Goal: Information Seeking & Learning: Check status

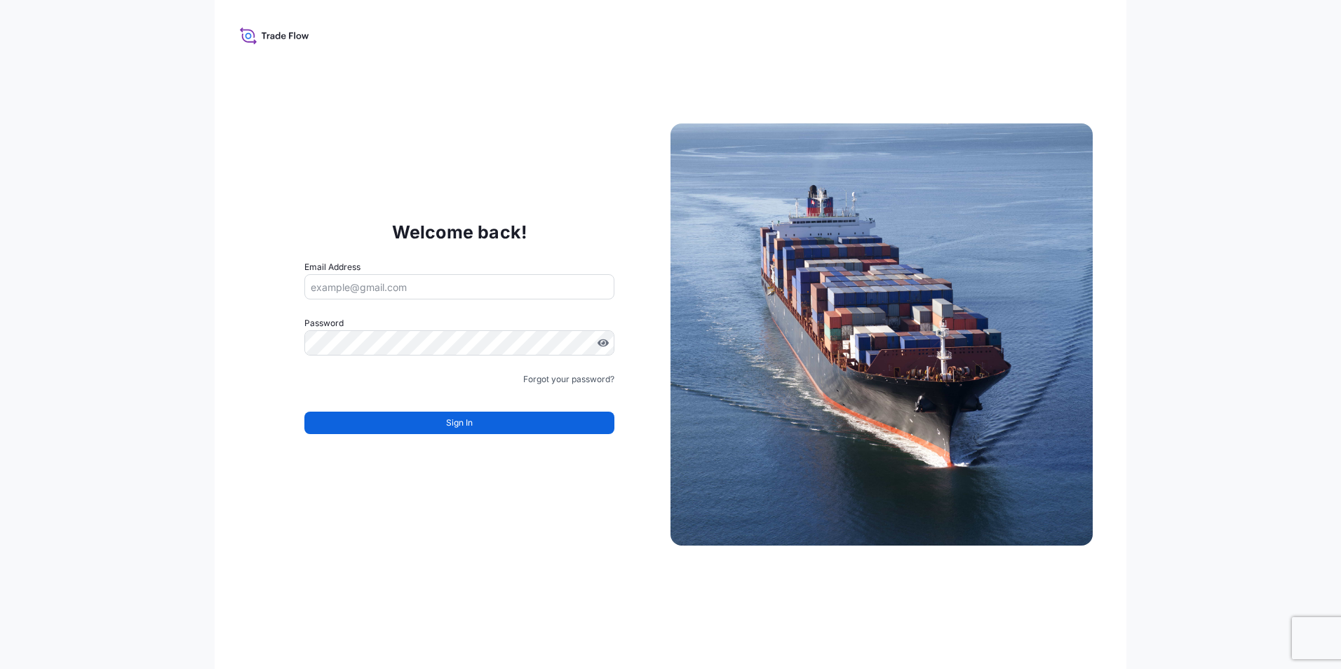
click at [492, 276] on input "Email Address" at bounding box center [459, 286] width 310 height 25
drag, startPoint x: 366, startPoint y: 251, endPoint x: 359, endPoint y: 270, distance: 20.2
click at [364, 259] on div "Welcome back! Email Address Password Must include: Upper & lower case letters S…" at bounding box center [459, 334] width 422 height 289
click at [359, 273] on label "Email Address" at bounding box center [332, 267] width 56 height 14
click at [359, 274] on input "Email Address" at bounding box center [459, 286] width 310 height 25
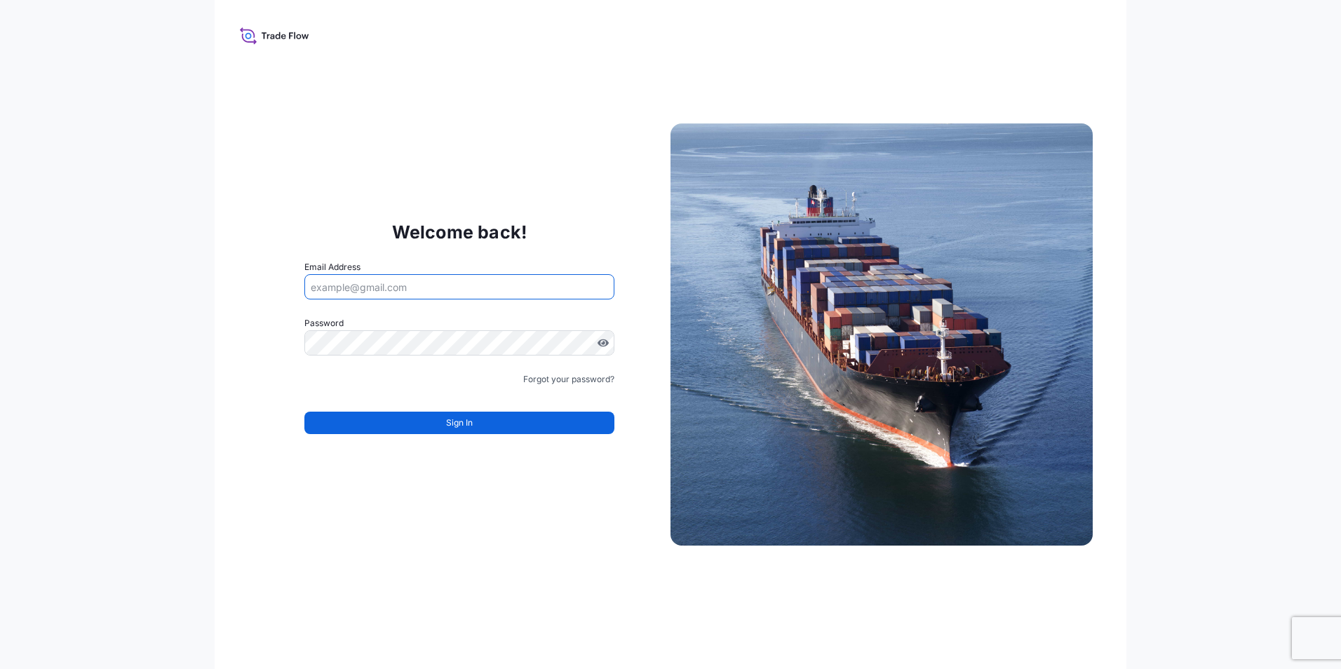
click at [356, 280] on input "Email Address" at bounding box center [459, 286] width 310 height 25
type input "[EMAIL_ADDRESS][DOMAIN_NAME]"
click at [499, 447] on form "Email Address [EMAIL_ADDRESS][DOMAIN_NAME] Password Must include: Upper & lower…" at bounding box center [459, 355] width 310 height 191
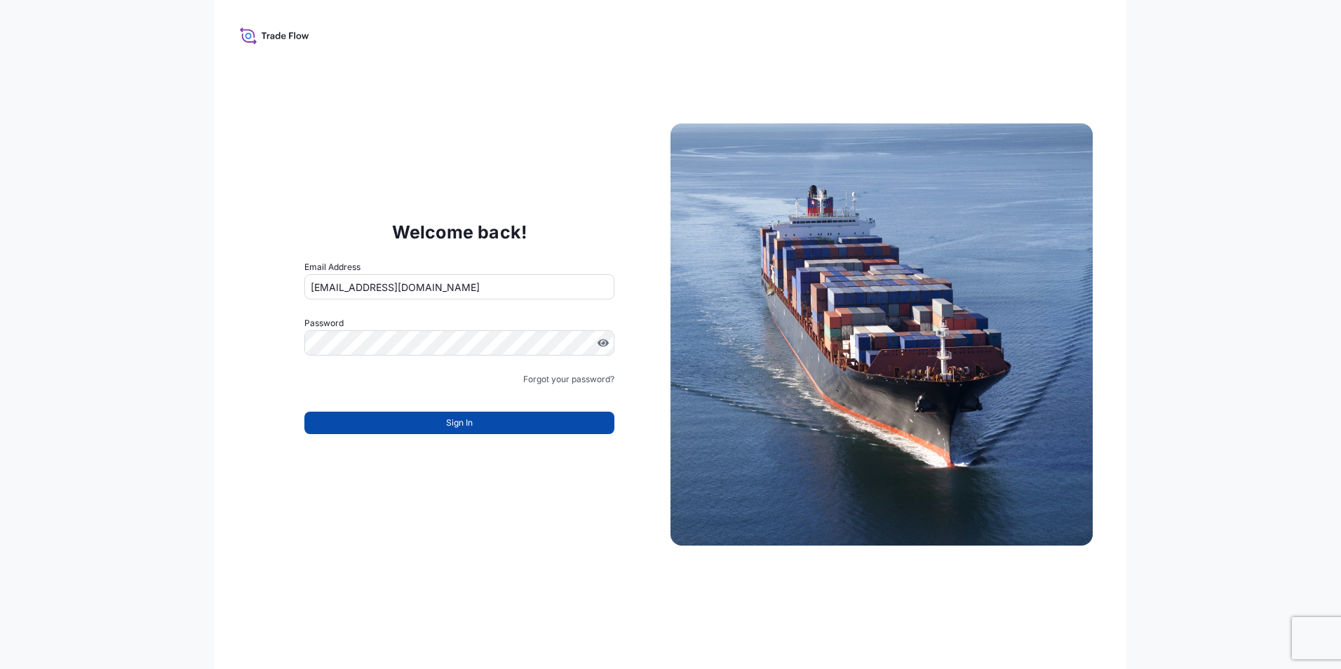
click at [501, 426] on button "Sign In" at bounding box center [459, 423] width 310 height 22
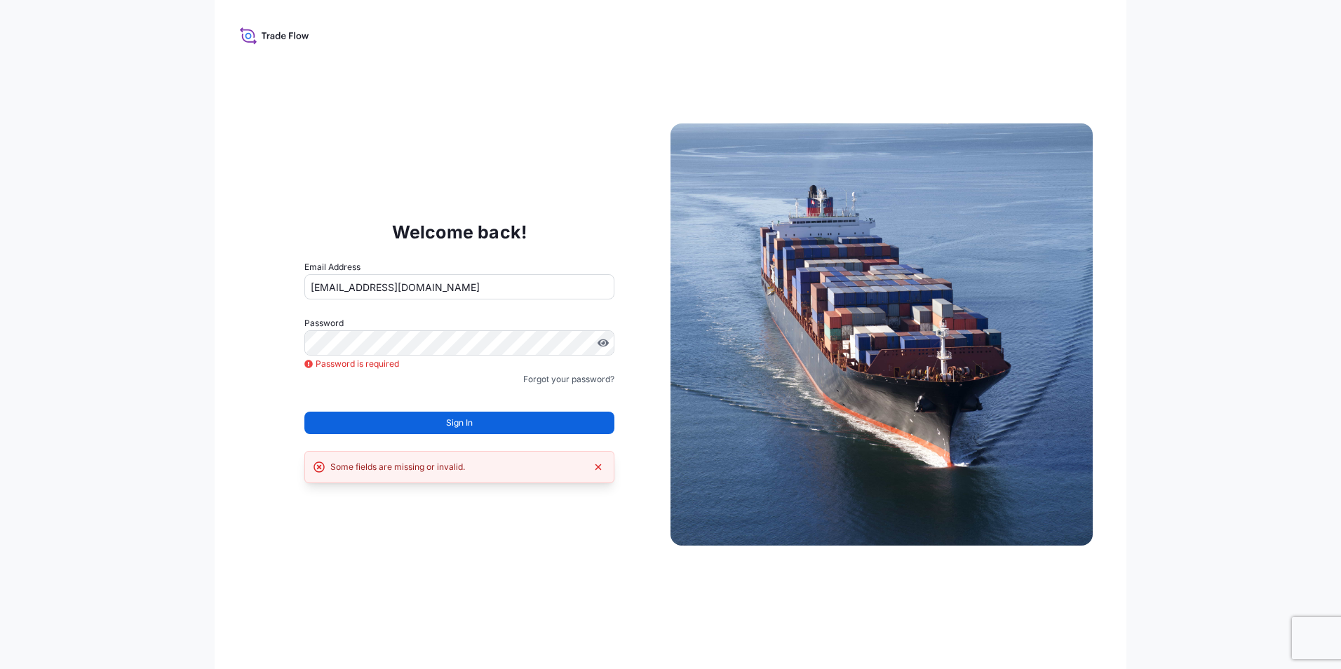
click at [466, 459] on div "Some fields are missing or invalid." at bounding box center [459, 467] width 310 height 32
click at [619, 466] on div "Welcome back! Email Address [EMAIL_ADDRESS][DOMAIN_NAME] Password Password is r…" at bounding box center [459, 334] width 422 height 289
click at [605, 466] on div "Some fields are missing or invalid." at bounding box center [459, 467] width 310 height 32
click at [604, 466] on button "Dismiss error" at bounding box center [598, 467] width 14 height 14
click at [580, 385] on link "Forgot your password?" at bounding box center [568, 379] width 91 height 14
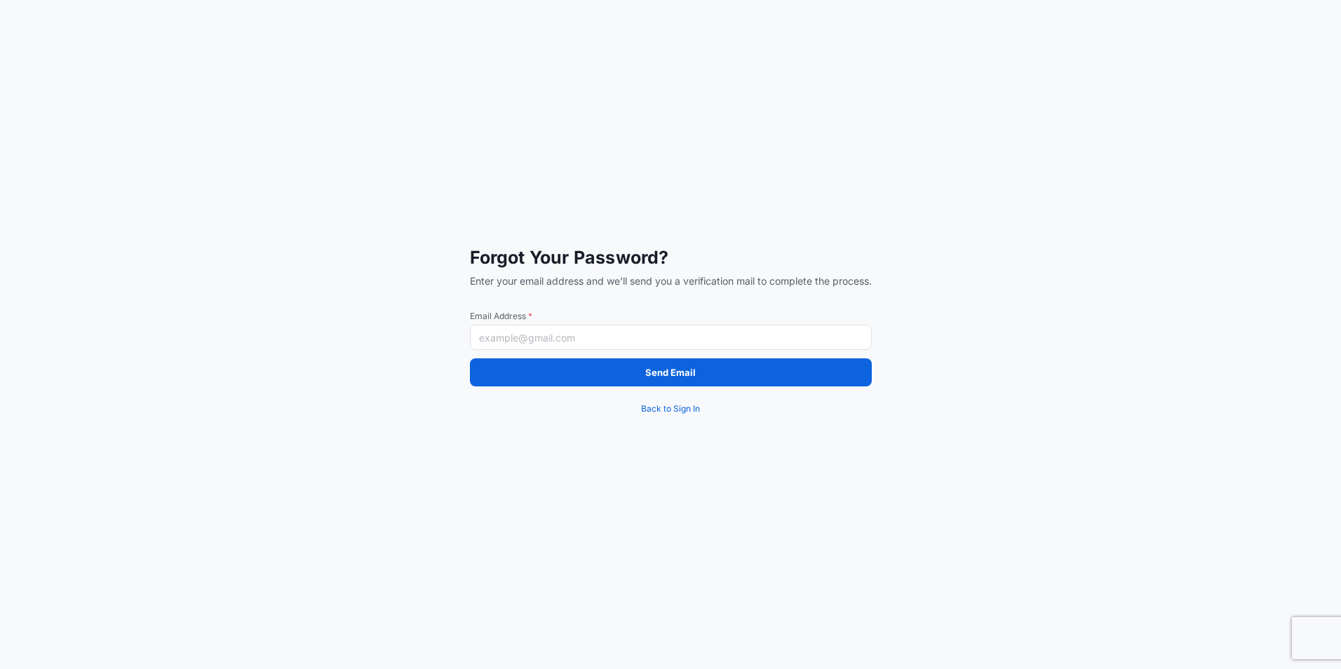
click at [524, 327] on input "Email Address *" at bounding box center [671, 337] width 402 height 25
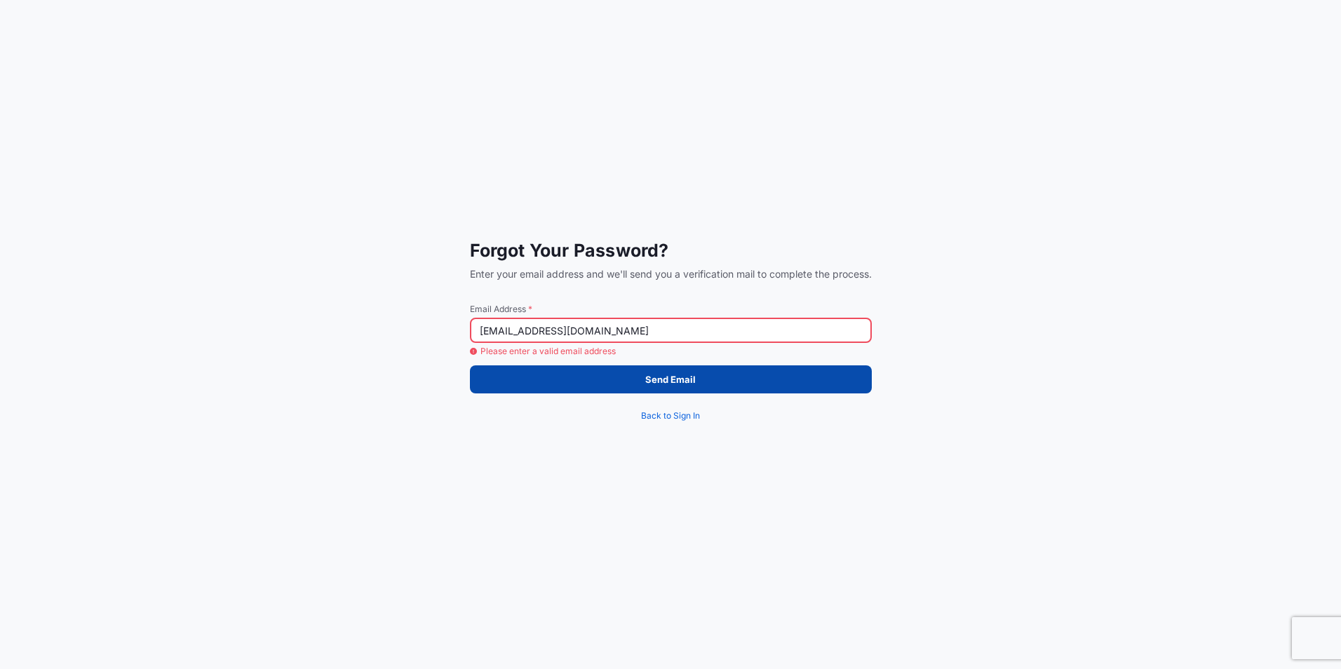
type input "[EMAIL_ADDRESS][DOMAIN_NAME]"
click at [515, 367] on button "Send Email" at bounding box center [671, 379] width 402 height 28
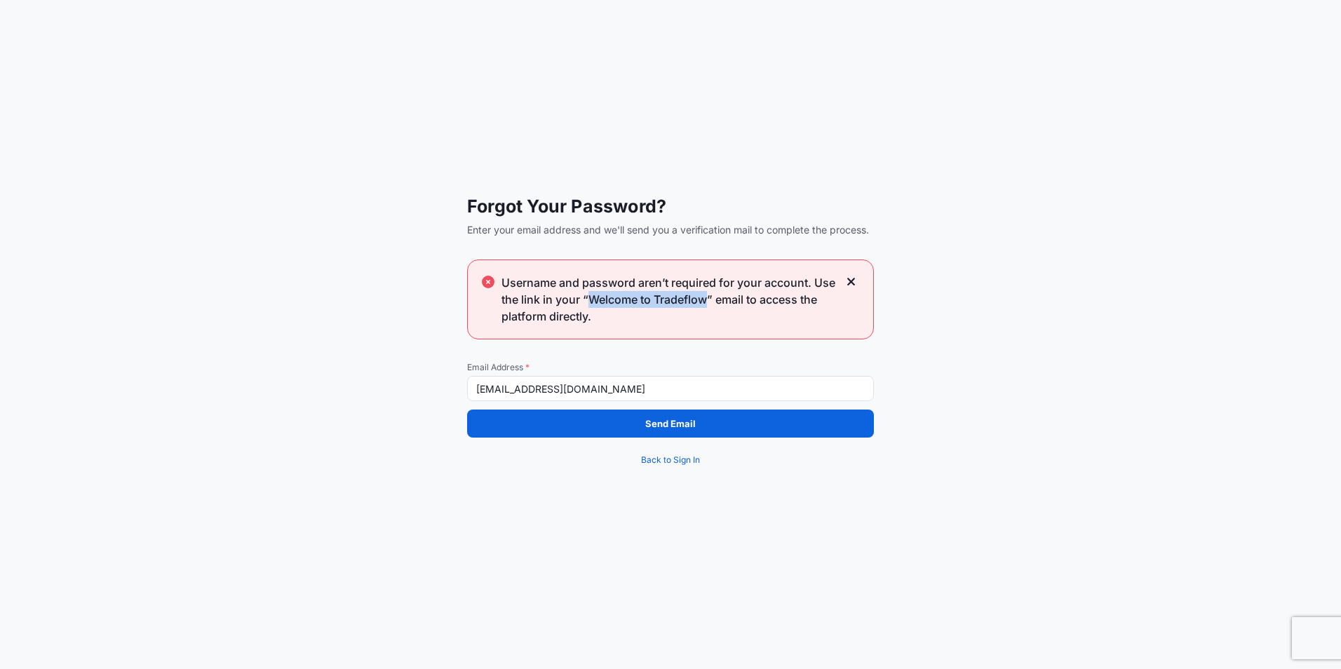
drag, startPoint x: 590, startPoint y: 299, endPoint x: 705, endPoint y: 297, distance: 115.7
click at [705, 297] on span "Username and password aren’t required for your account. Use the link in your “W…" at bounding box center [669, 299] width 337 height 50
copy span "Welcome to Tradeflow"
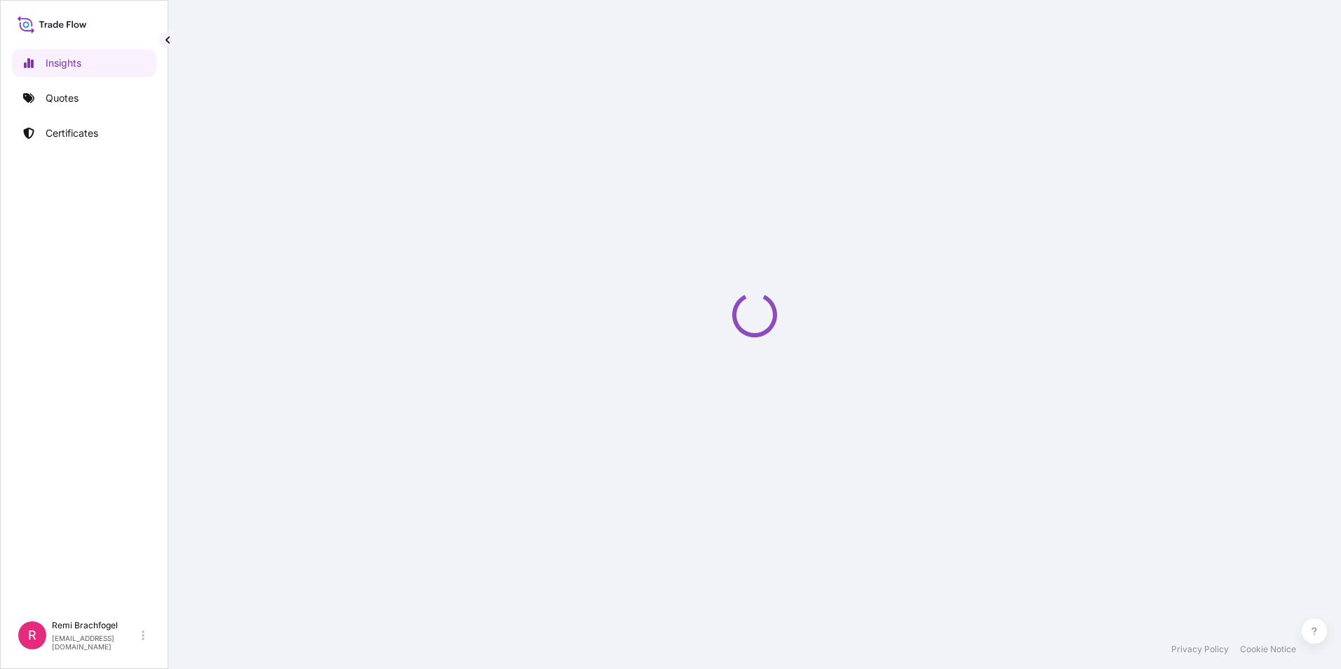
select select "2025"
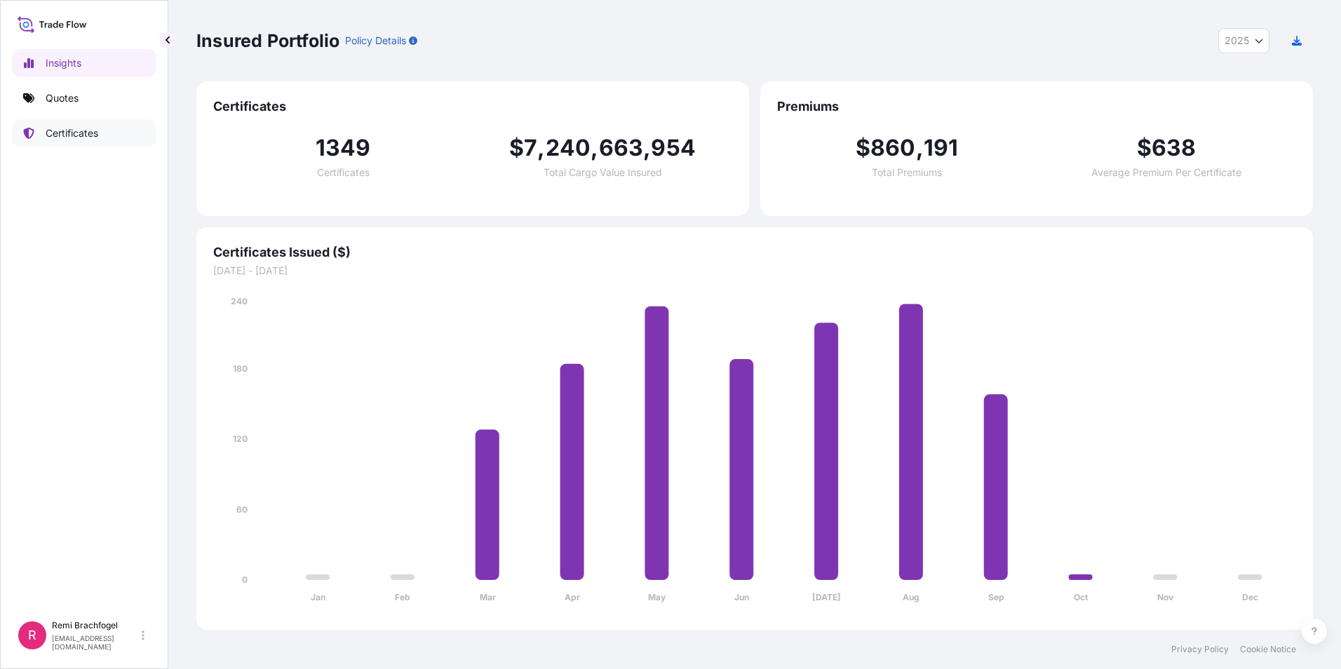
click at [74, 123] on link "Certificates" at bounding box center [84, 133] width 144 height 28
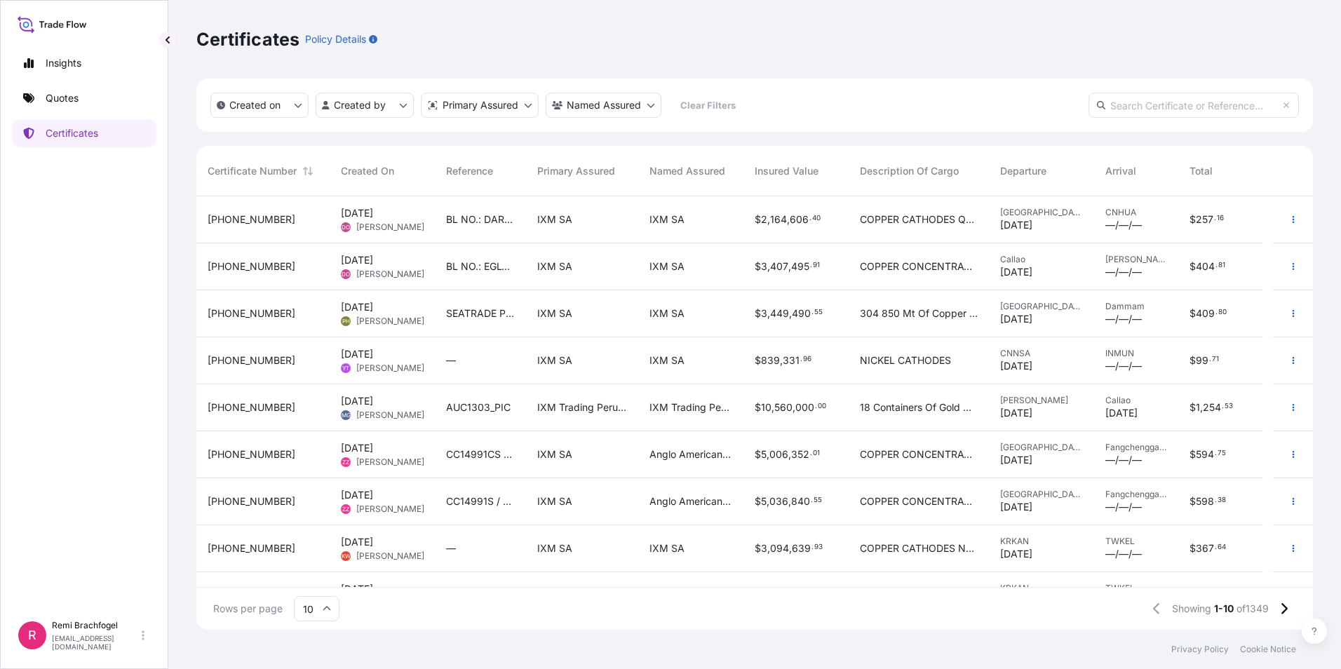
click at [114, 73] on link "Insights" at bounding box center [84, 63] width 144 height 28
select select "2025"
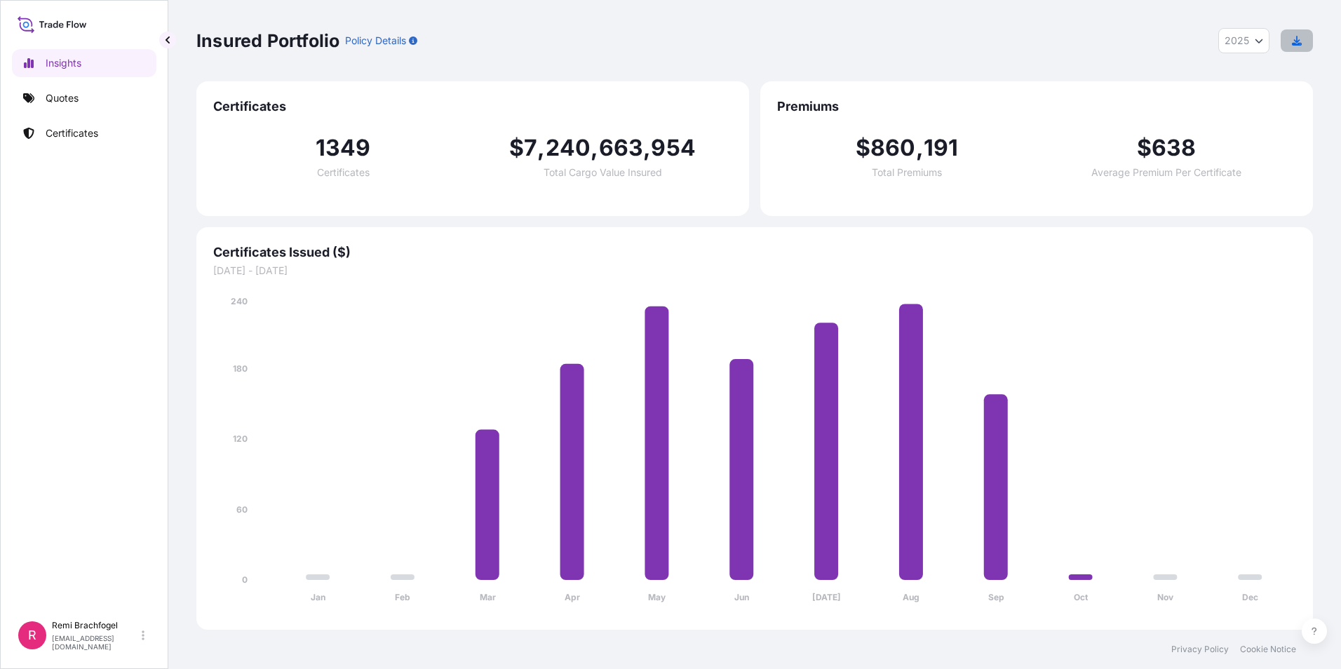
click at [1288, 40] on button "button" at bounding box center [1296, 40] width 32 height 22
click at [54, 135] on p "Certificates" at bounding box center [72, 133] width 53 height 14
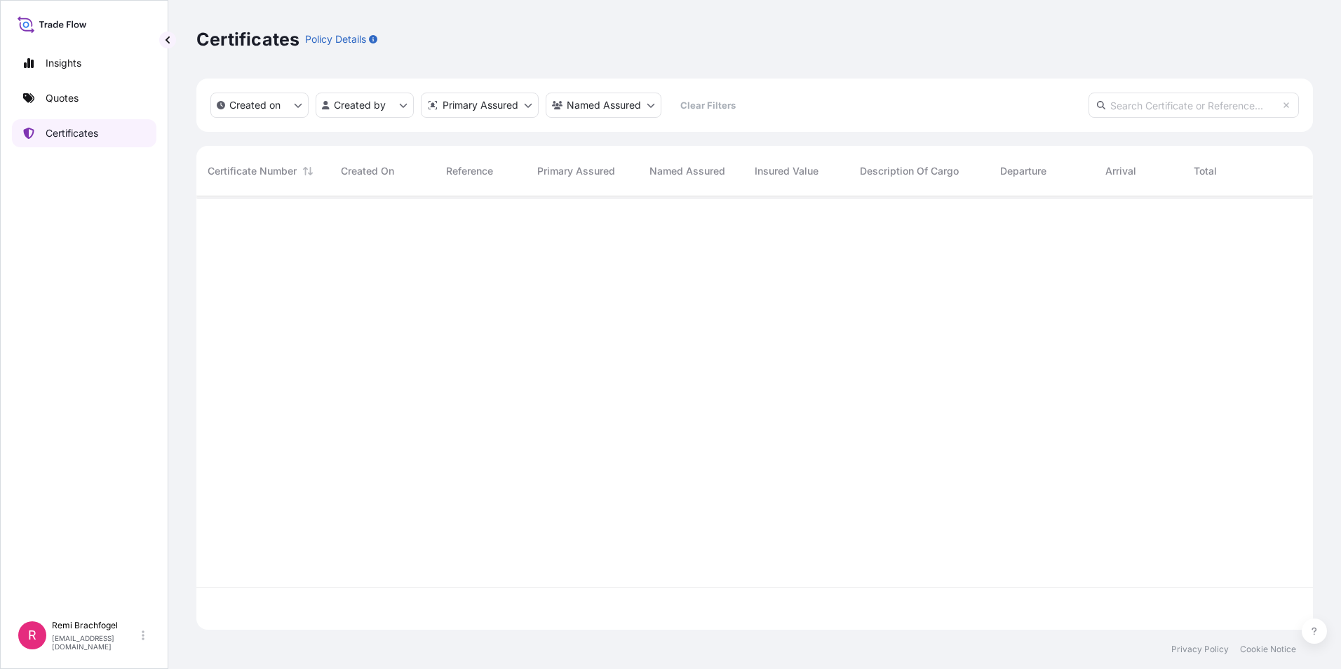
scroll to position [431, 1106]
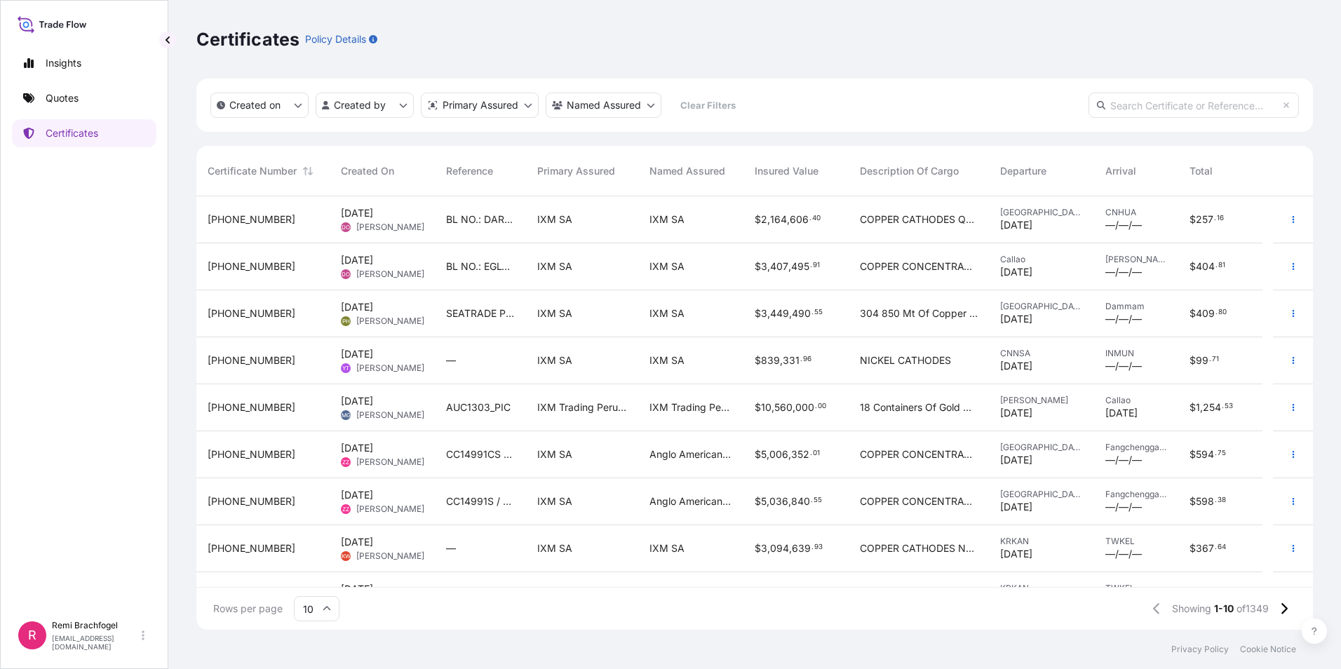
click at [1233, 100] on input "text" at bounding box center [1193, 105] width 210 height 25
paste input "31846-1003-2"
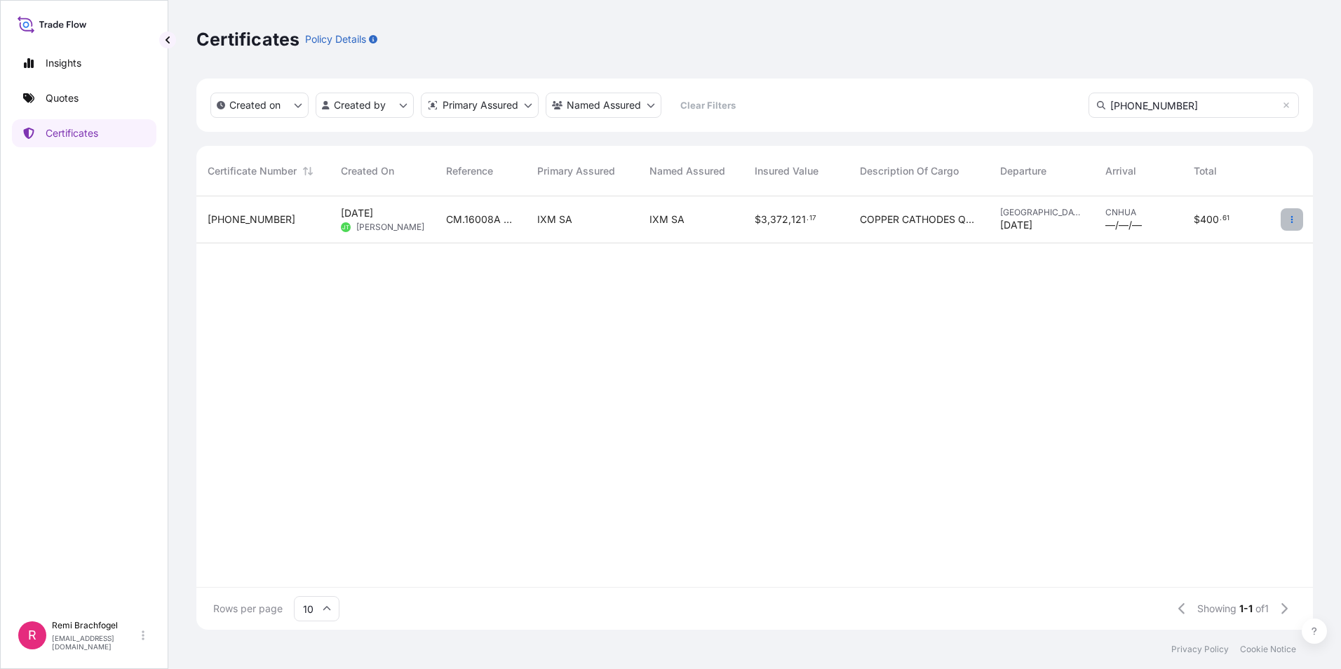
type input "31846-1003-2"
click at [1280, 217] on button "button" at bounding box center [1291, 219] width 22 height 22
click at [252, 216] on span "31846-1003-2" at bounding box center [252, 219] width 88 height 14
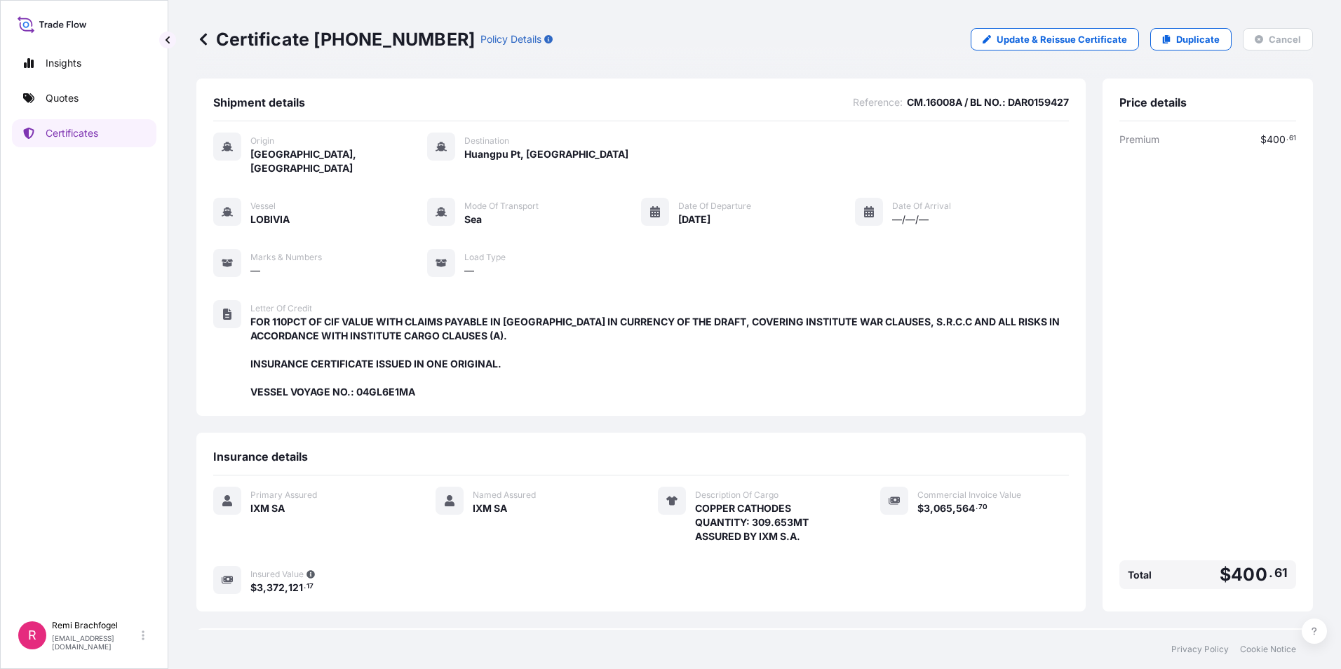
click at [1266, 74] on div "Certificate 31846-1003-2 Policy Details Update & Reissue Certificate Duplicate …" at bounding box center [754, 39] width 1116 height 79
click at [108, 106] on link "Quotes" at bounding box center [84, 98] width 144 height 28
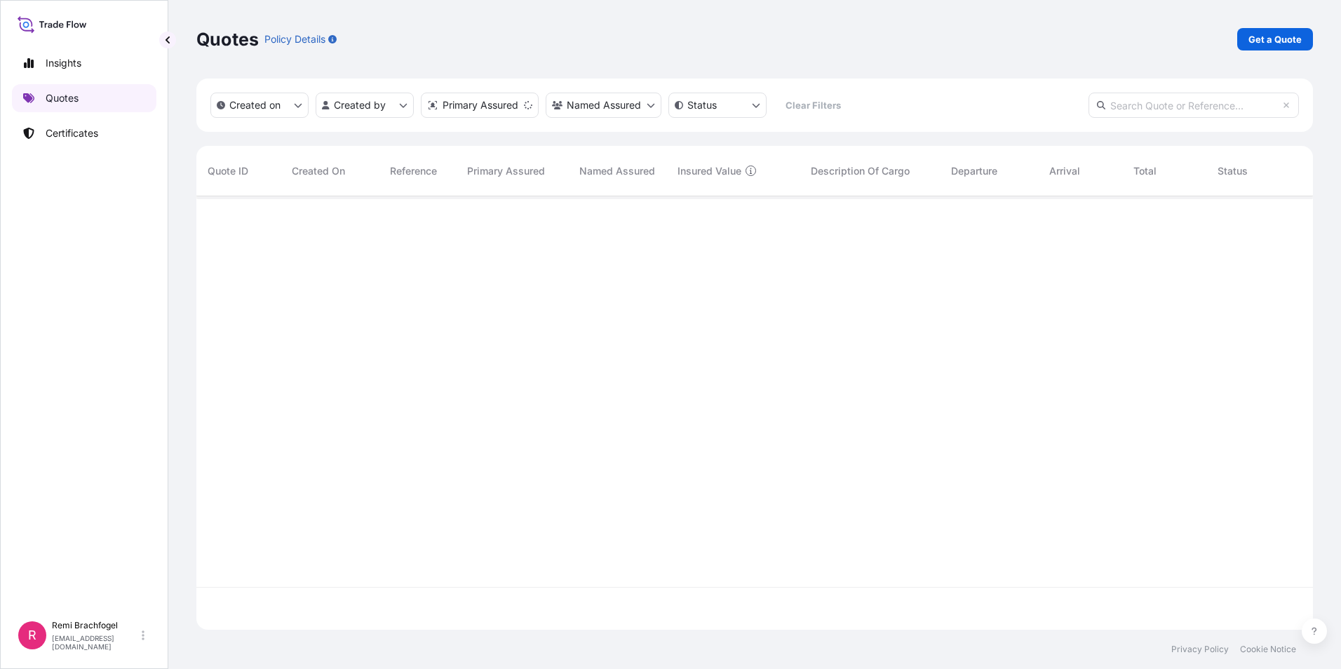
scroll to position [431, 1106]
click at [107, 133] on link "Certificates" at bounding box center [84, 133] width 144 height 28
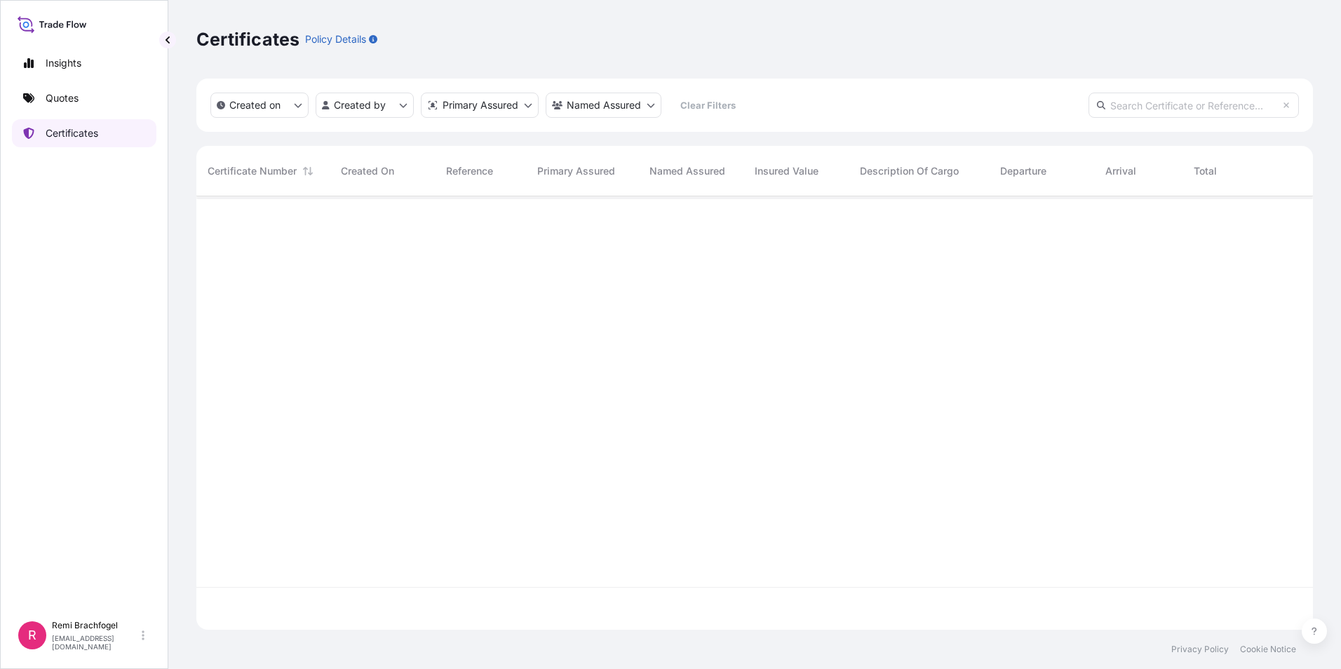
scroll to position [431, 1106]
click at [89, 76] on link "Insights" at bounding box center [84, 63] width 144 height 28
select select "2025"
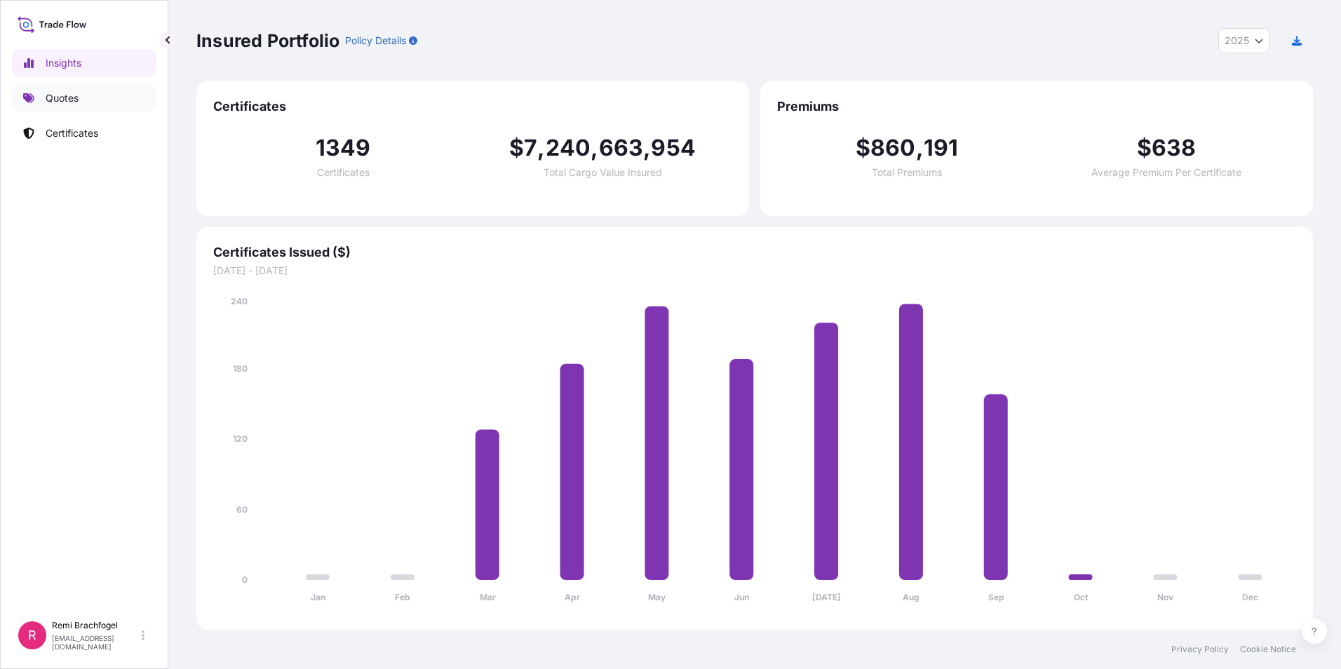
click at [85, 106] on link "Quotes" at bounding box center [84, 98] width 144 height 28
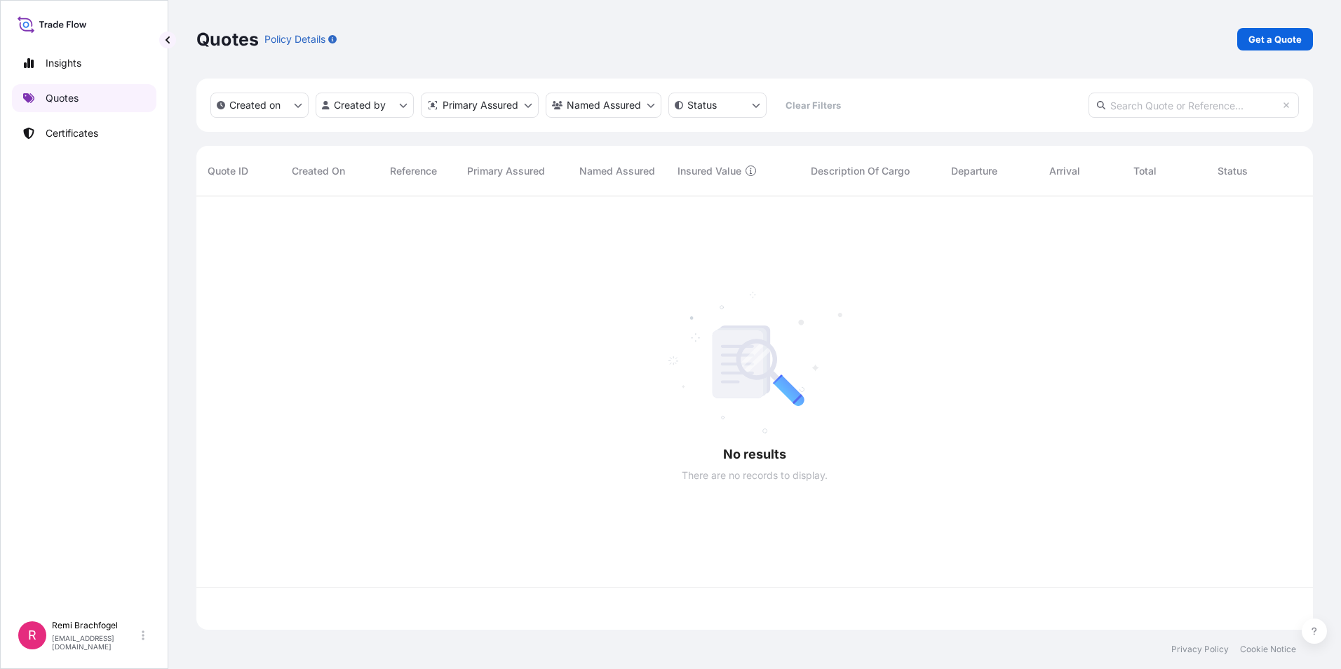
scroll to position [431, 1106]
click at [91, 127] on p "Certificates" at bounding box center [72, 133] width 53 height 14
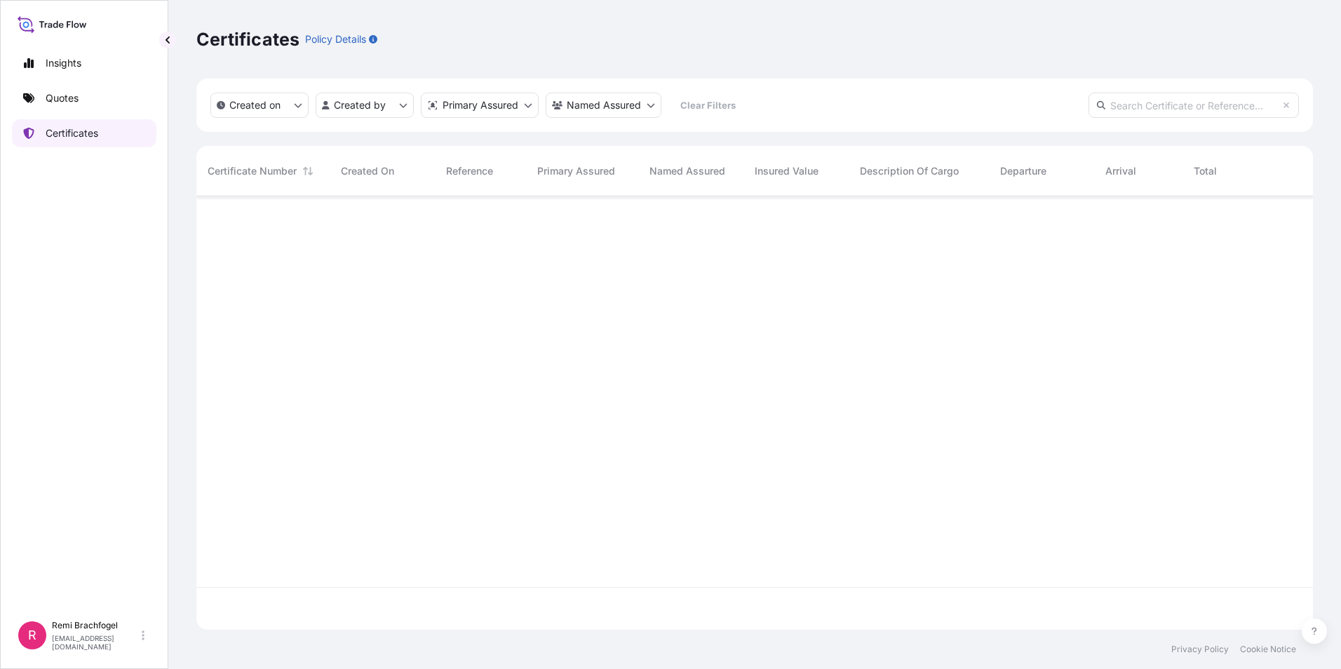
scroll to position [431, 1106]
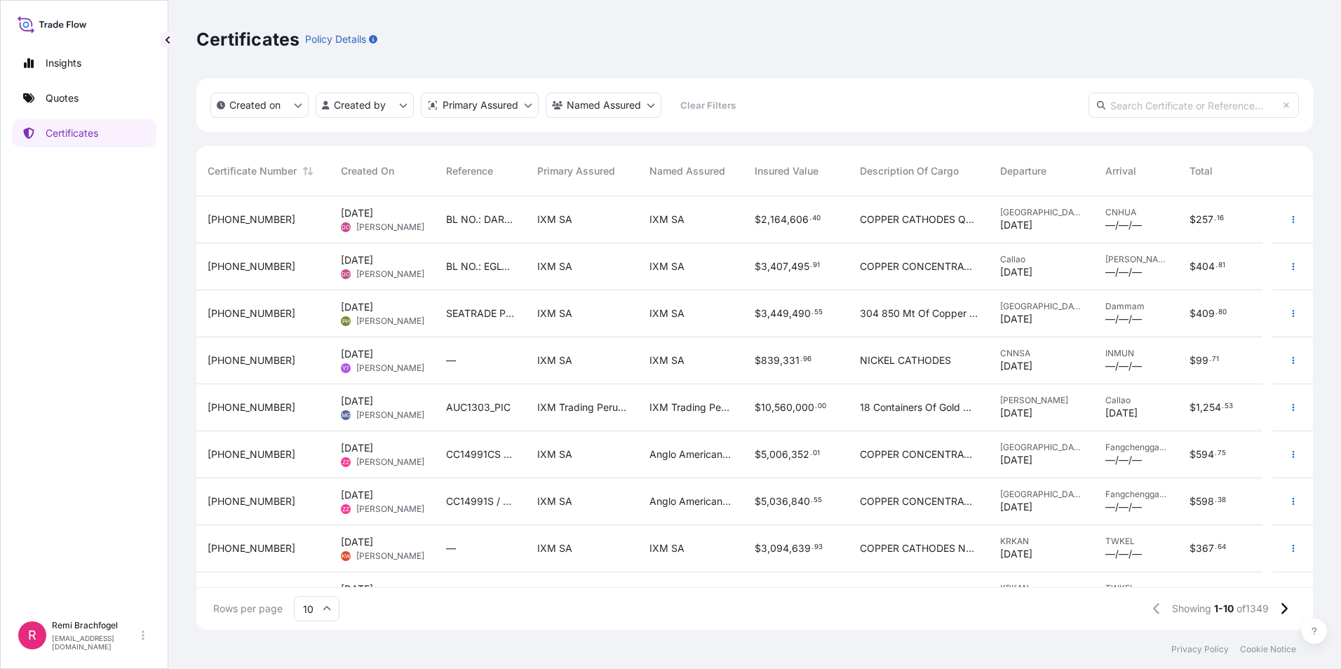
click at [240, 226] on span "31846-1338-2" at bounding box center [252, 219] width 88 height 14
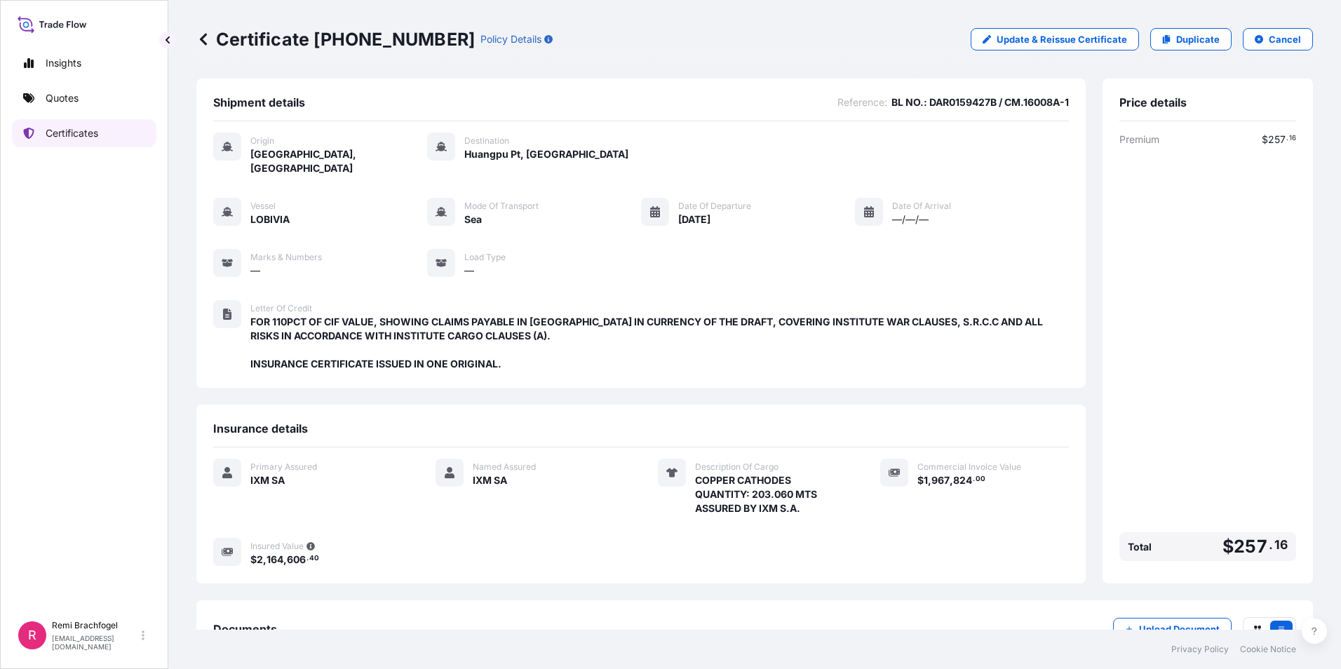
click at [34, 131] on icon at bounding box center [29, 133] width 11 height 11
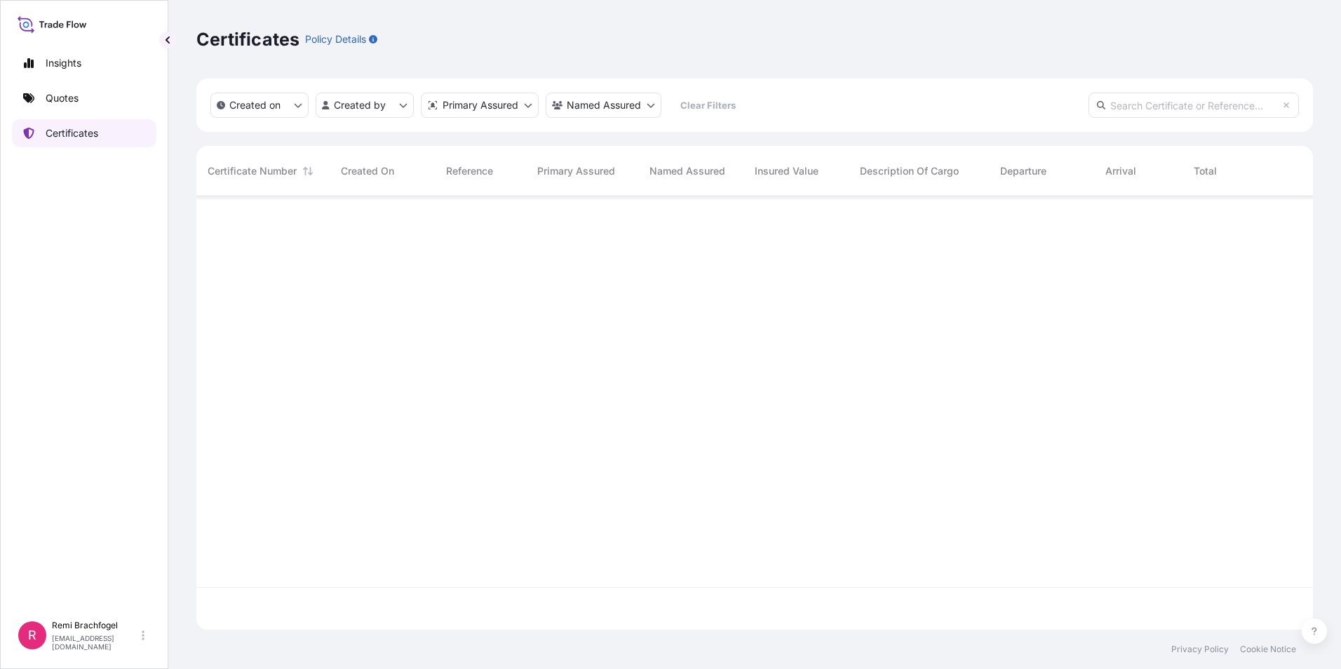
scroll to position [431, 1106]
click at [1202, 110] on input "text" at bounding box center [1193, 105] width 210 height 25
paste input "31846-1003-2"
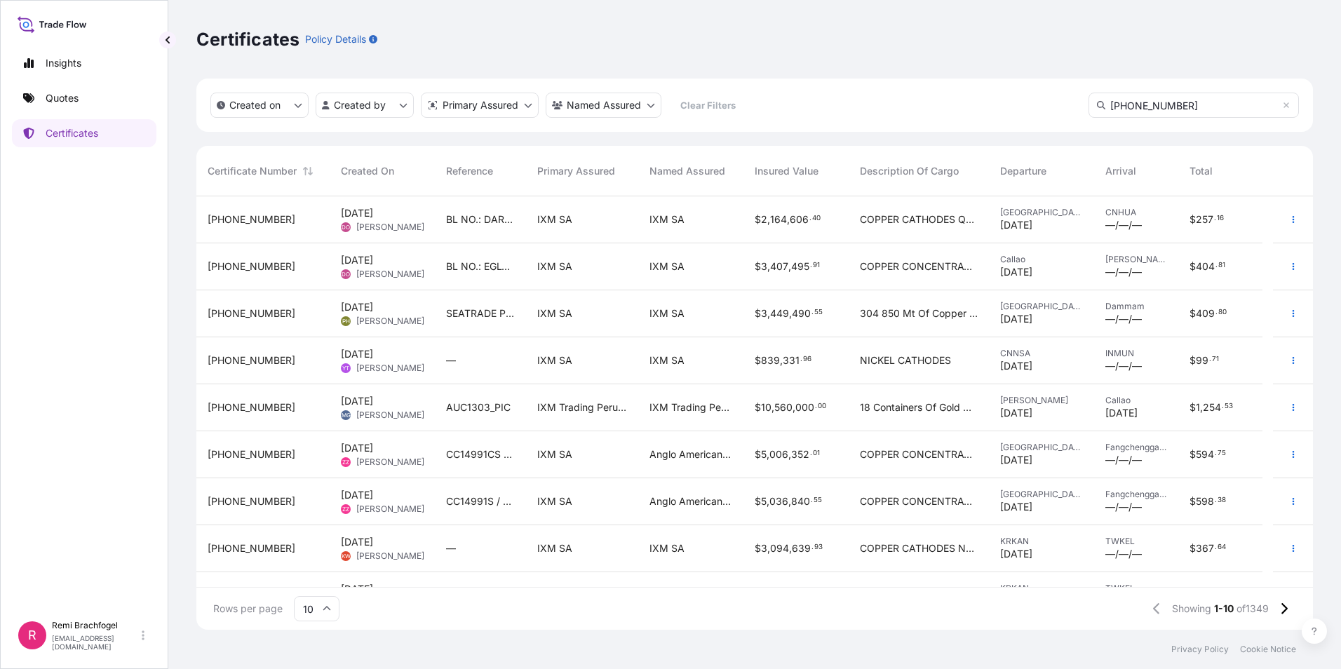
click at [1325, 79] on div "Certificates Policy Details Created on Created by Primary Assured Named Assured…" at bounding box center [754, 315] width 1172 height 630
drag, startPoint x: 1325, startPoint y: 79, endPoint x: 1231, endPoint y: 109, distance: 99.1
click at [1231, 109] on input "31846-1003-2" at bounding box center [1193, 105] width 210 height 25
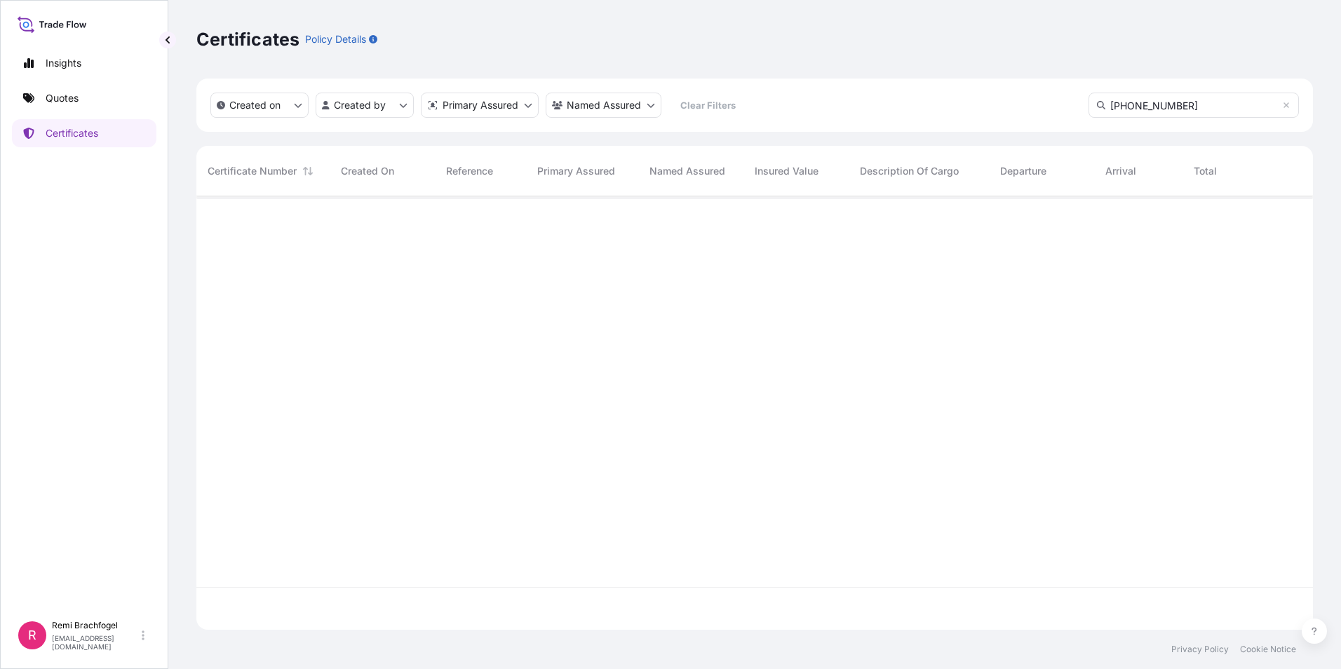
type input "31846-1003-2"
click at [1288, 104] on icon at bounding box center [1286, 105] width 8 height 8
click at [1208, 105] on input "text" at bounding box center [1193, 105] width 210 height 25
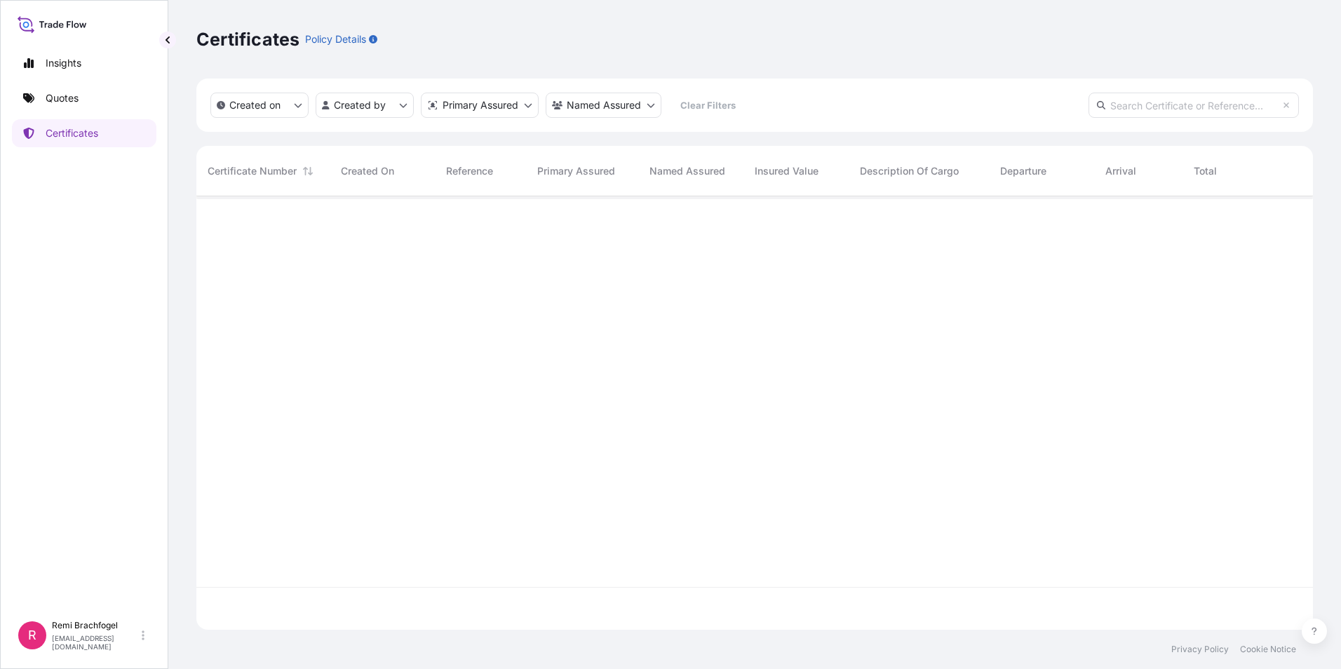
paste input "31846-1003-2"
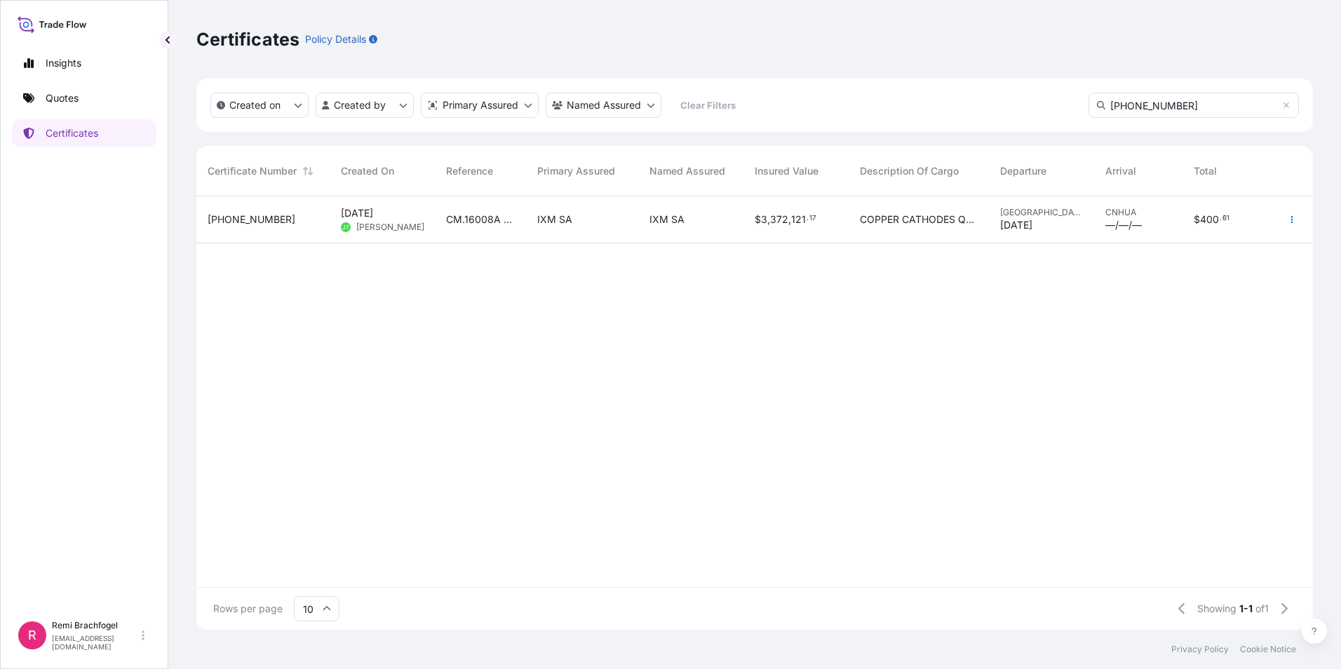
type input "31846-1003-2"
click at [1150, 557] on div "31846-1003-2 21 Aug 2025 JT Jake Tan CM.16008A / BL NO.: DAR0159427 IXM SA IXM …" at bounding box center [754, 391] width 1116 height 391
click at [1189, 609] on div "Showing 1-1 of 1" at bounding box center [1233, 608] width 127 height 22
click at [329, 612] on icon at bounding box center [327, 608] width 8 height 8
click at [316, 546] on div "25" at bounding box center [316, 540] width 34 height 27
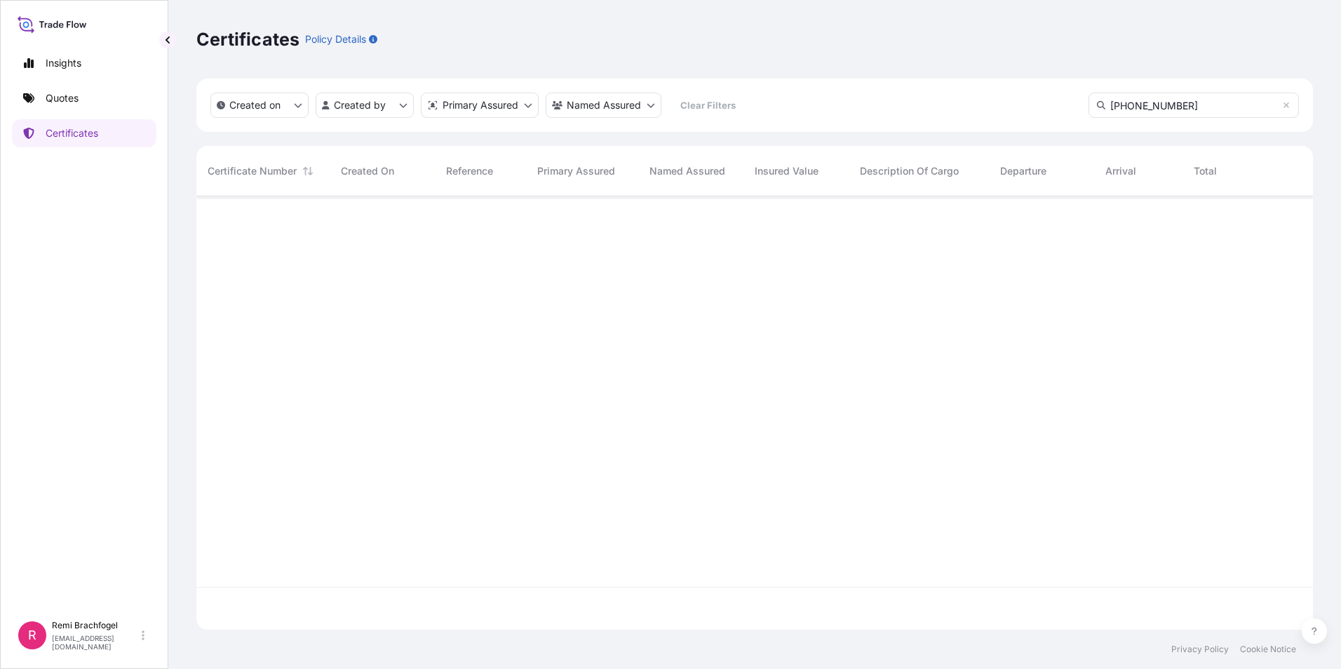
click at [611, 540] on div at bounding box center [754, 391] width 1116 height 391
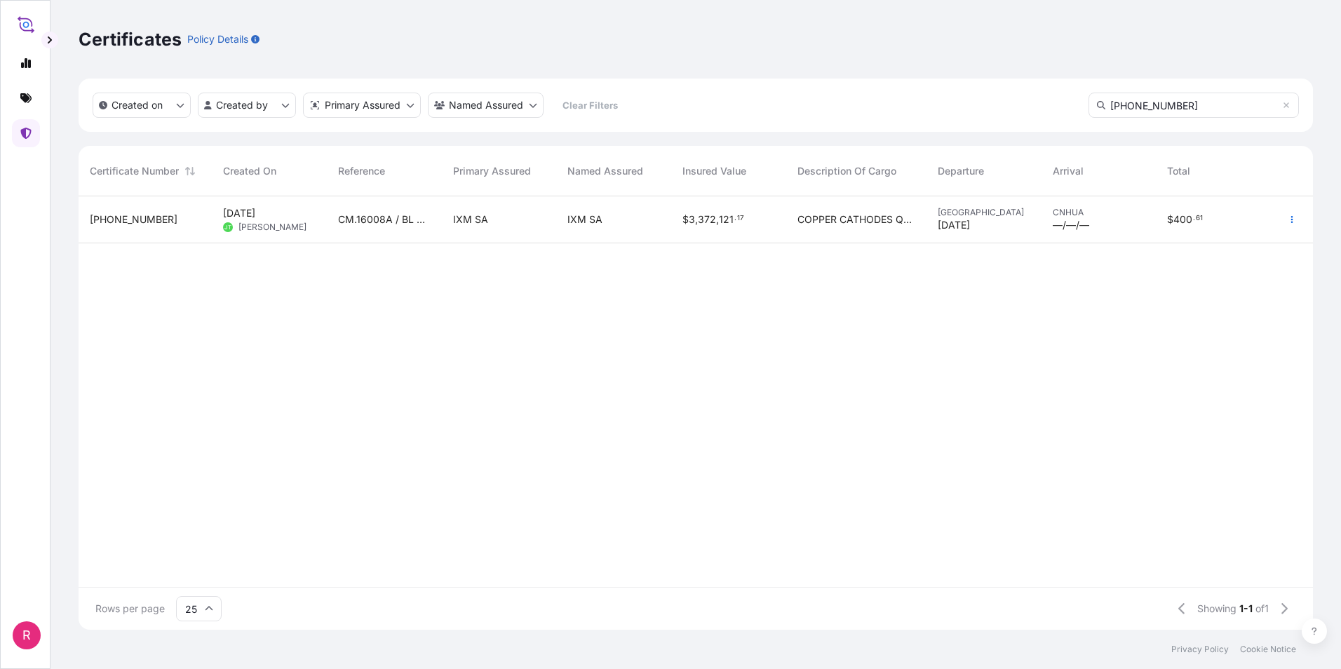
scroll to position [431, 1224]
click at [23, 104] on link at bounding box center [26, 98] width 28 height 28
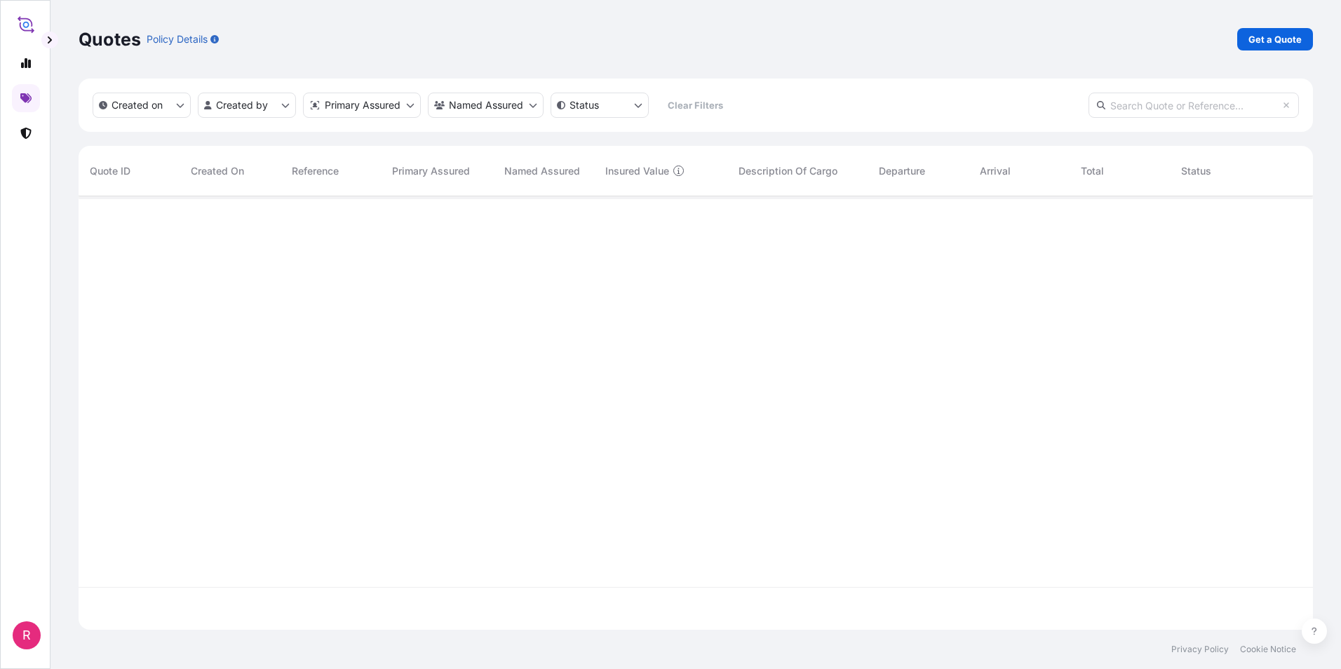
scroll to position [431, 1224]
click at [55, 41] on div "R Quotes Policy Details Get a Quote Created on Created by Primary Assured Named…" at bounding box center [670, 334] width 1341 height 669
click at [55, 41] on button "button" at bounding box center [49, 40] width 17 height 17
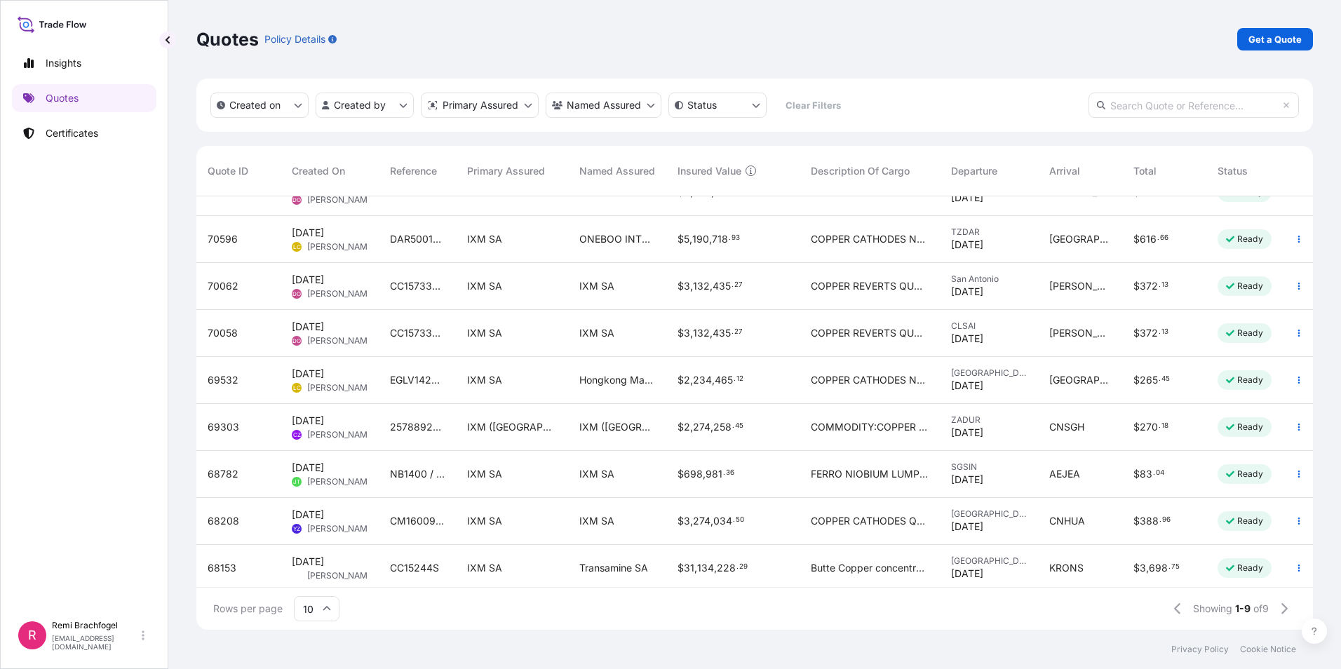
scroll to position [43, 0]
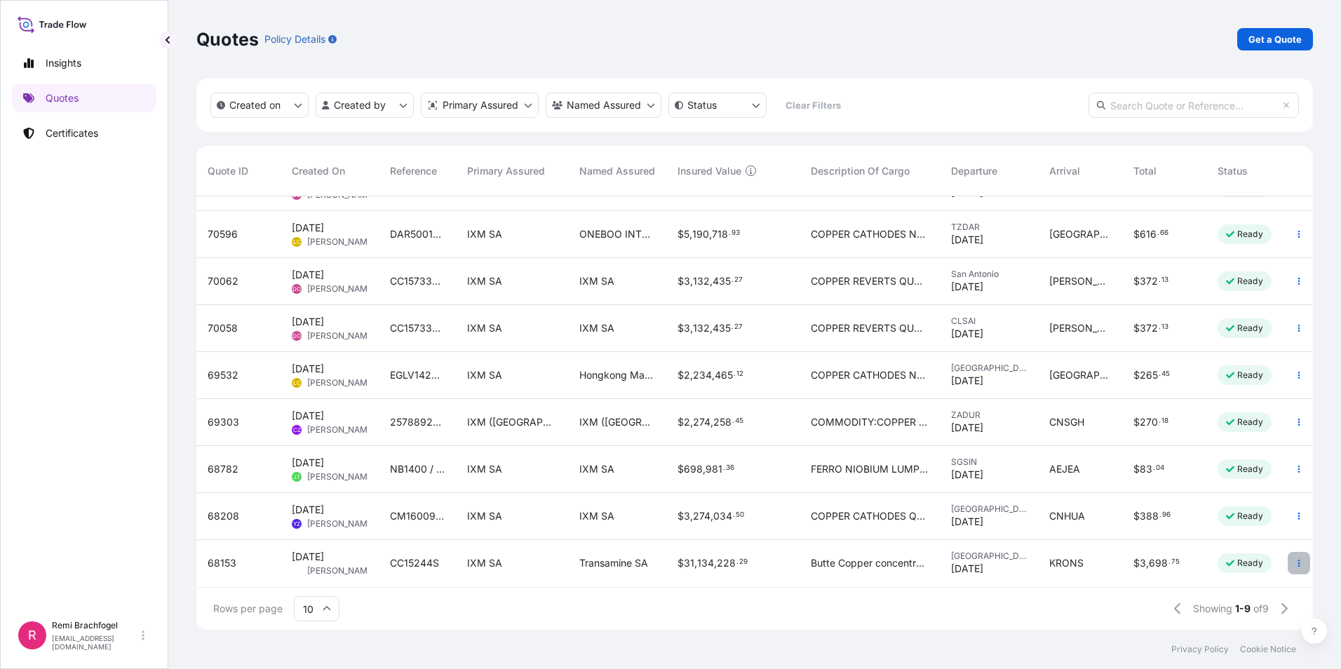
click at [1290, 560] on button "button" at bounding box center [1298, 563] width 22 height 22
click at [1291, 557] on button "button" at bounding box center [1298, 563] width 22 height 22
click at [841, 602] on div "Rows per page 10 Showing 1-9 of 9" at bounding box center [754, 609] width 1116 height 42
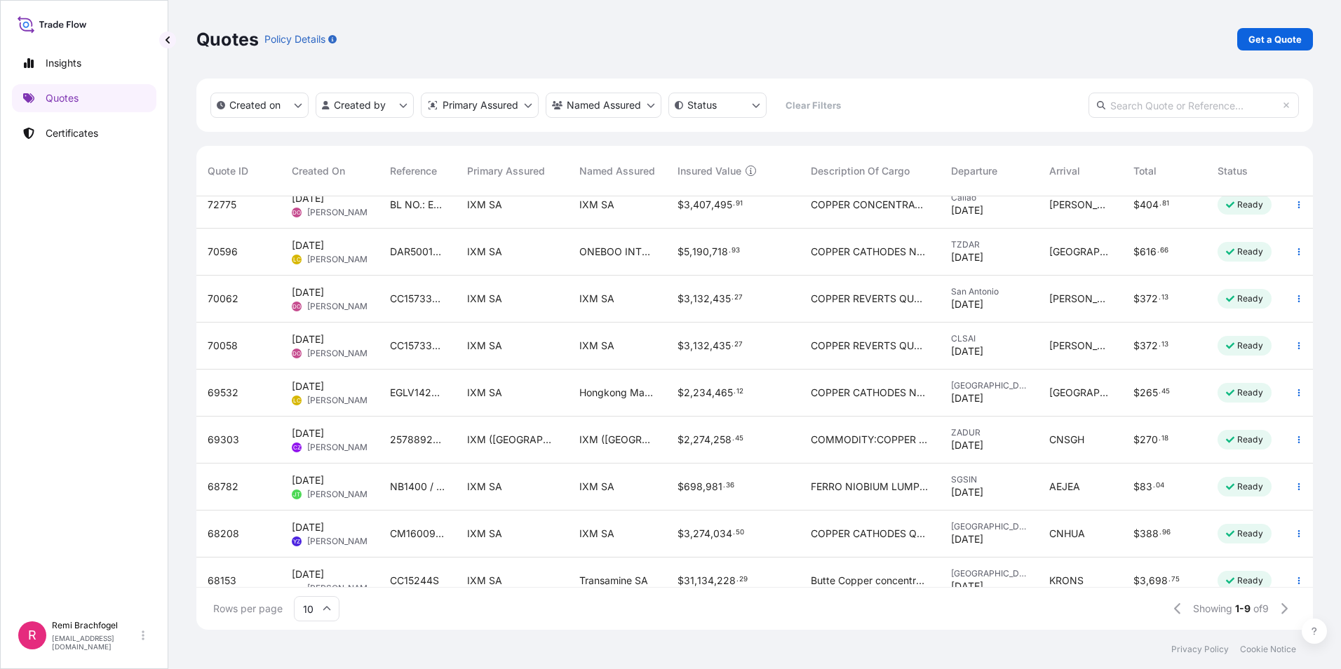
scroll to position [0, 0]
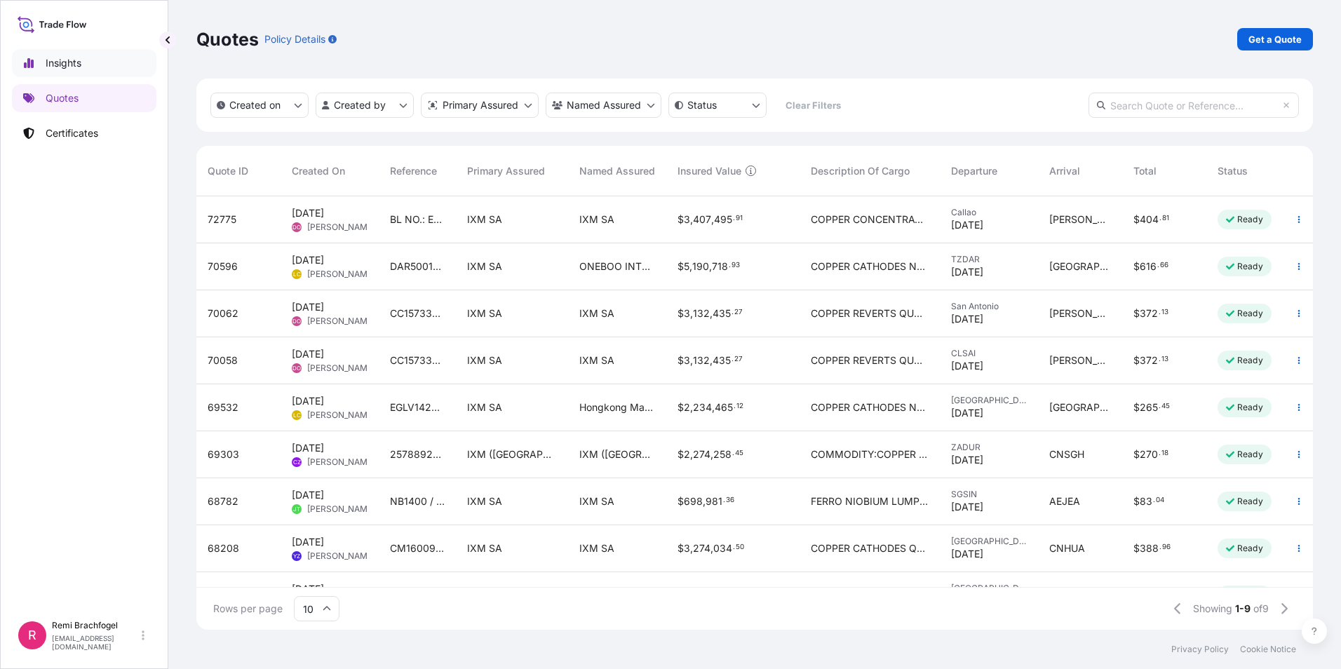
click at [58, 57] on p "Insights" at bounding box center [64, 63] width 36 height 14
select select "2025"
